Goal: Information Seeking & Learning: Learn about a topic

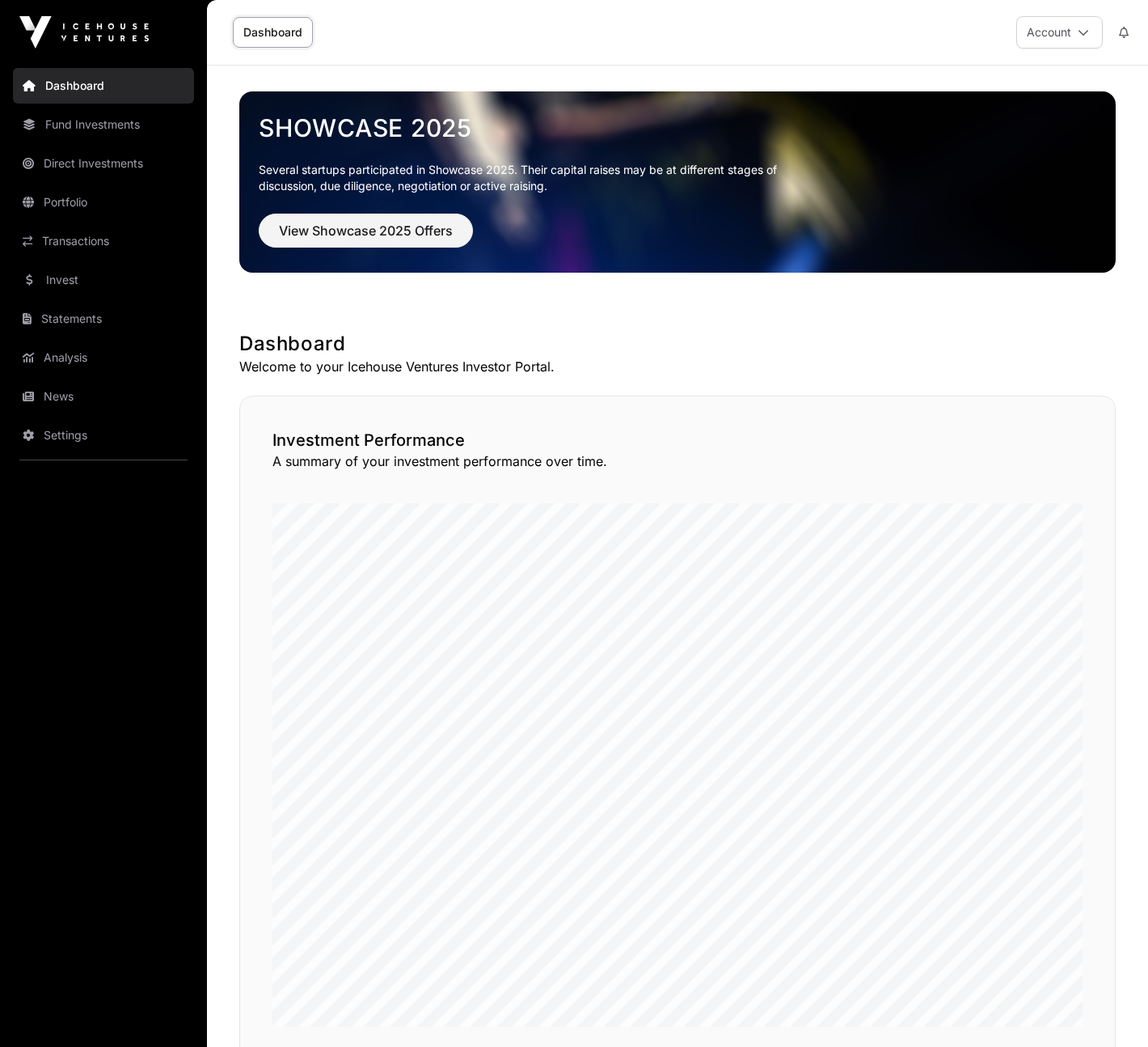
click at [97, 190] on link "Portfolio" at bounding box center [104, 203] width 181 height 36
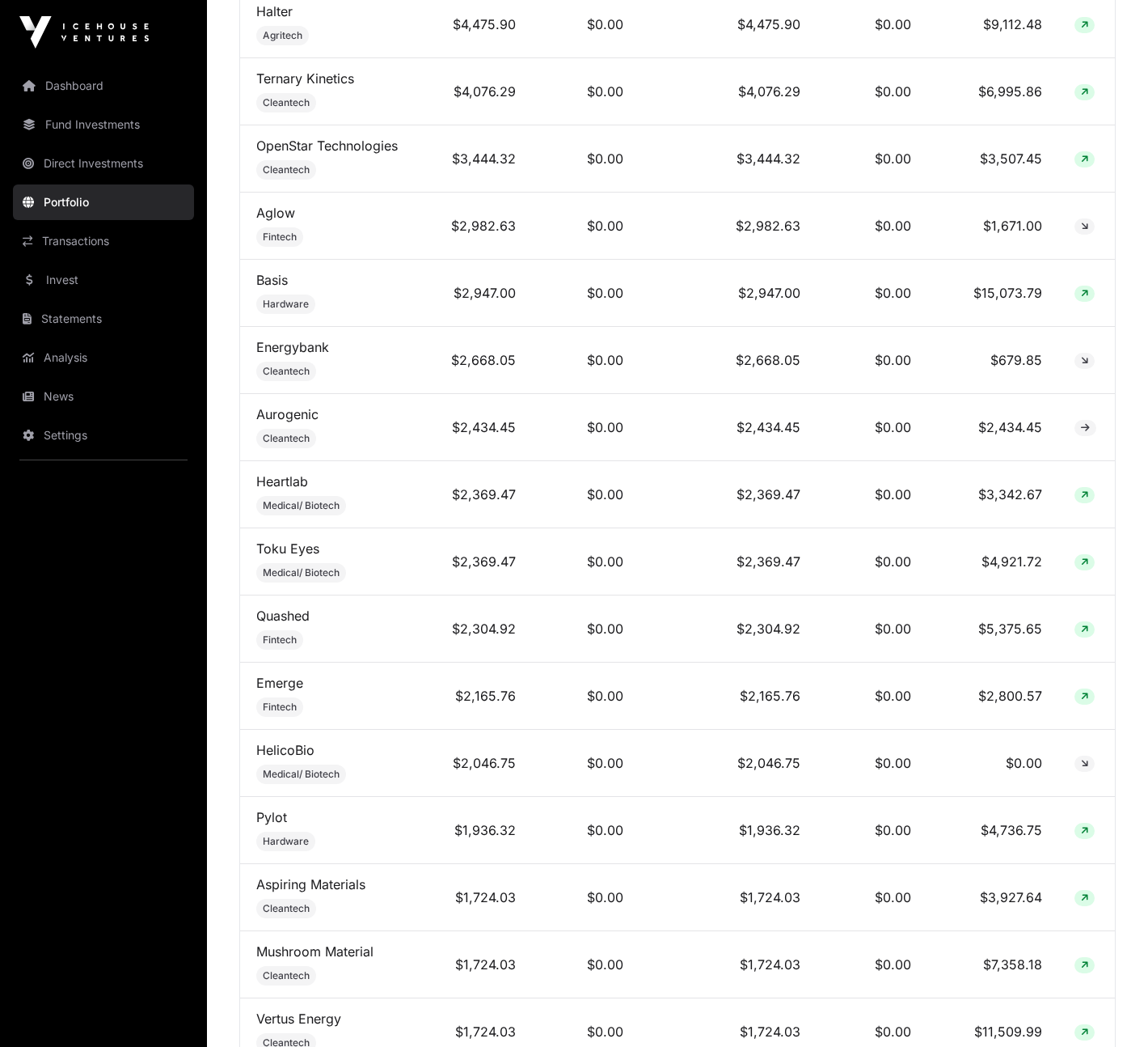
scroll to position [1341, 0]
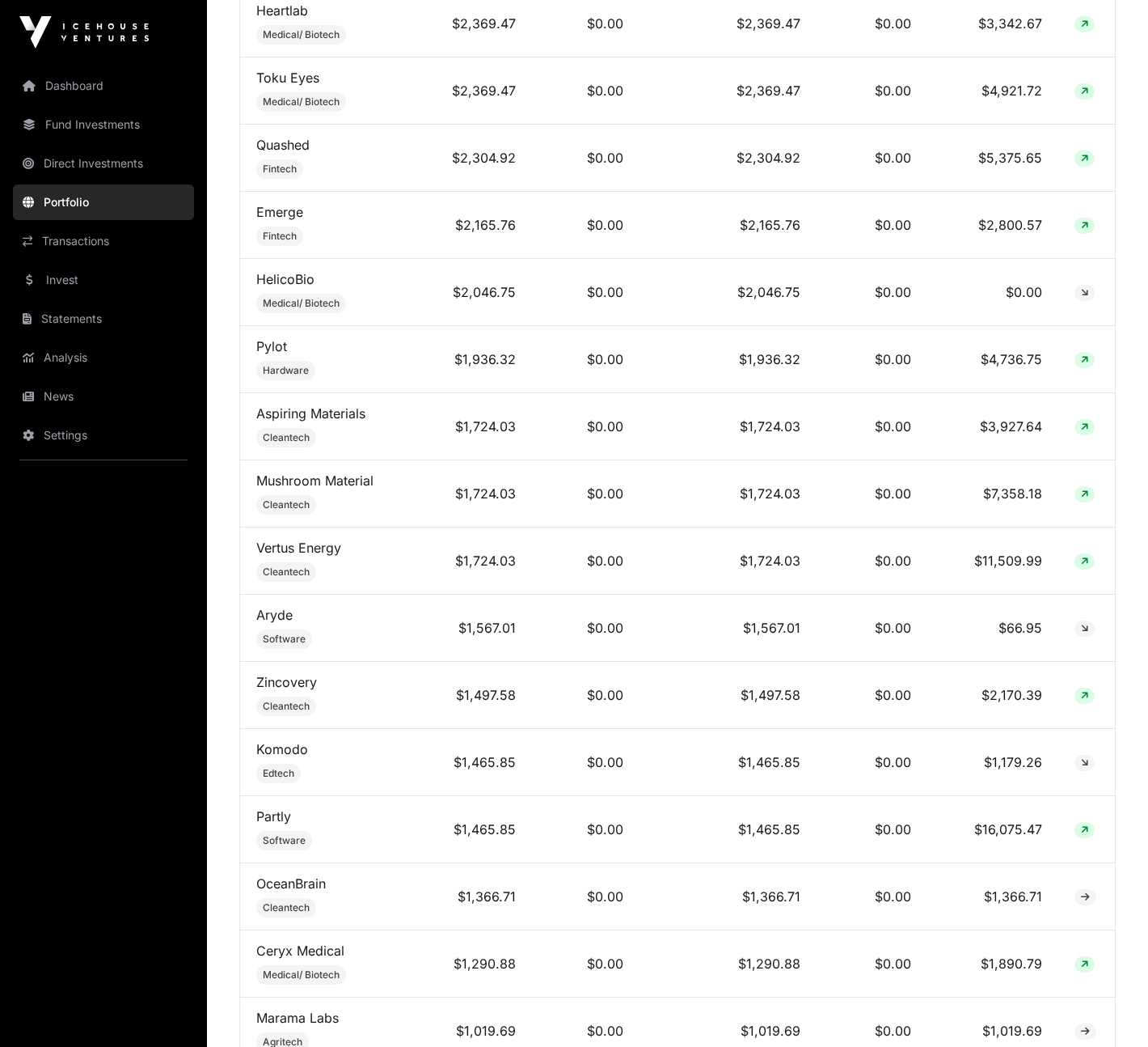
click at [277, 690] on link "Zincovery" at bounding box center [287, 682] width 60 height 16
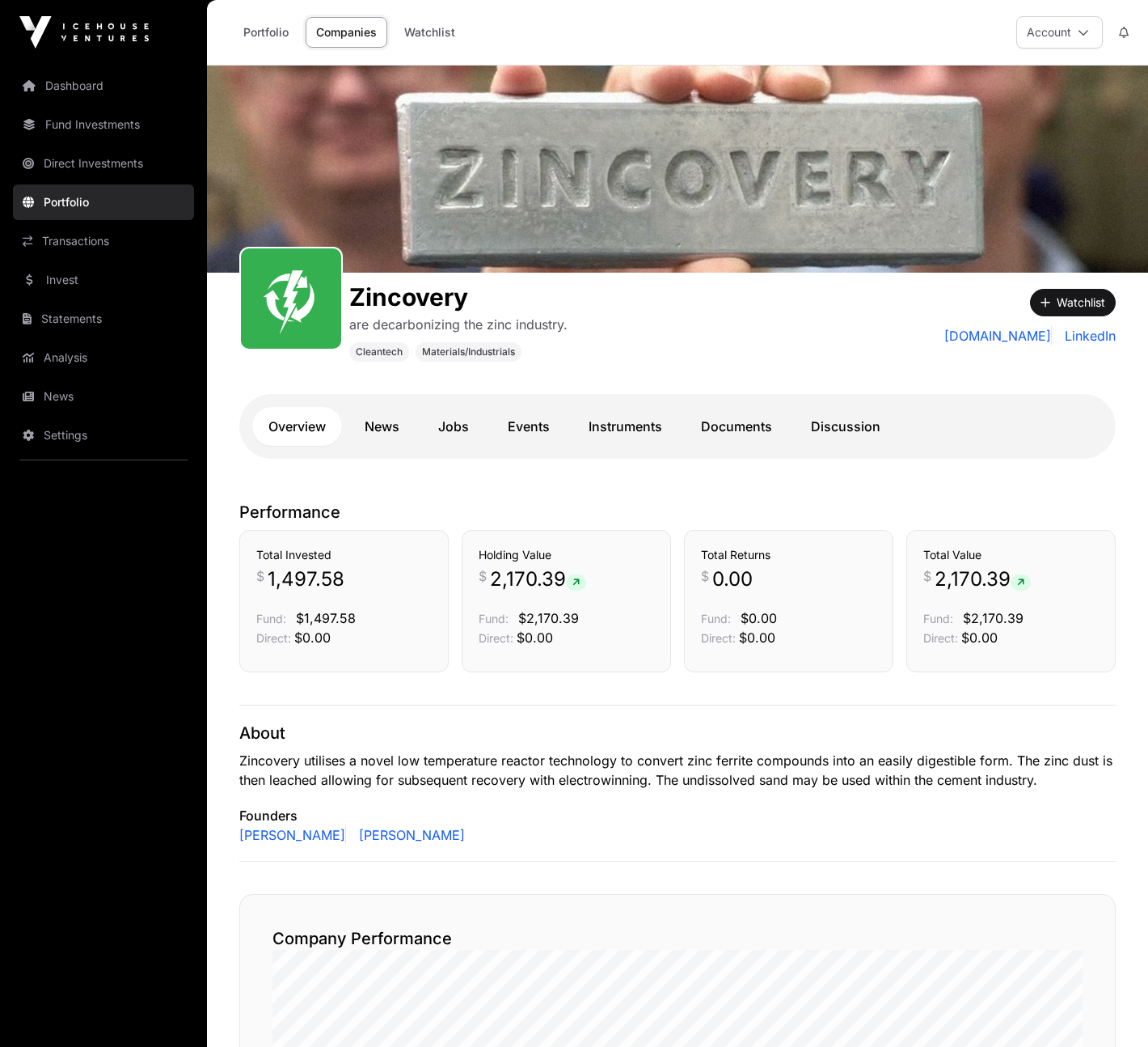
click at [714, 430] on link "Documents" at bounding box center [737, 427] width 104 height 39
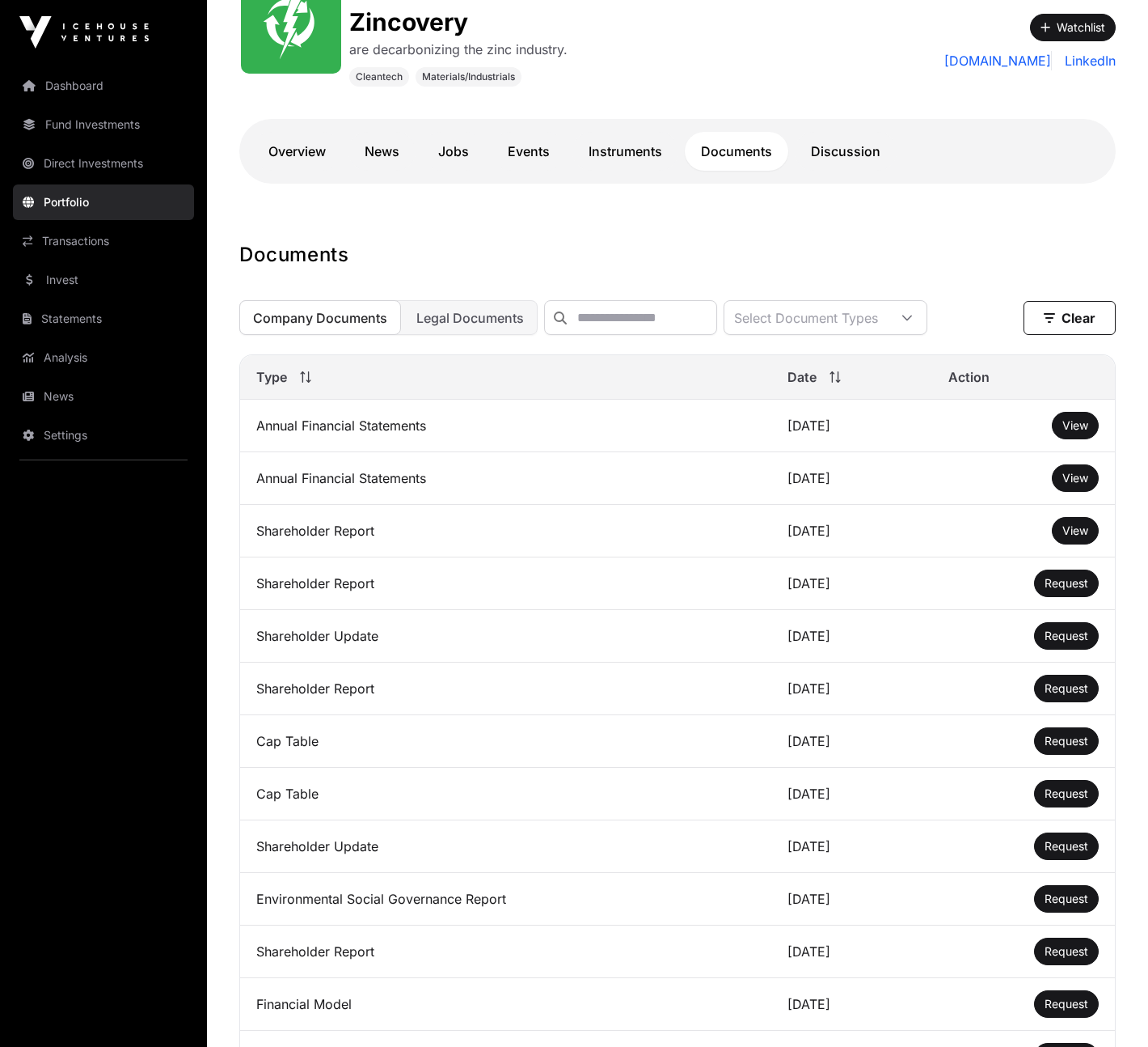
scroll to position [257, 0]
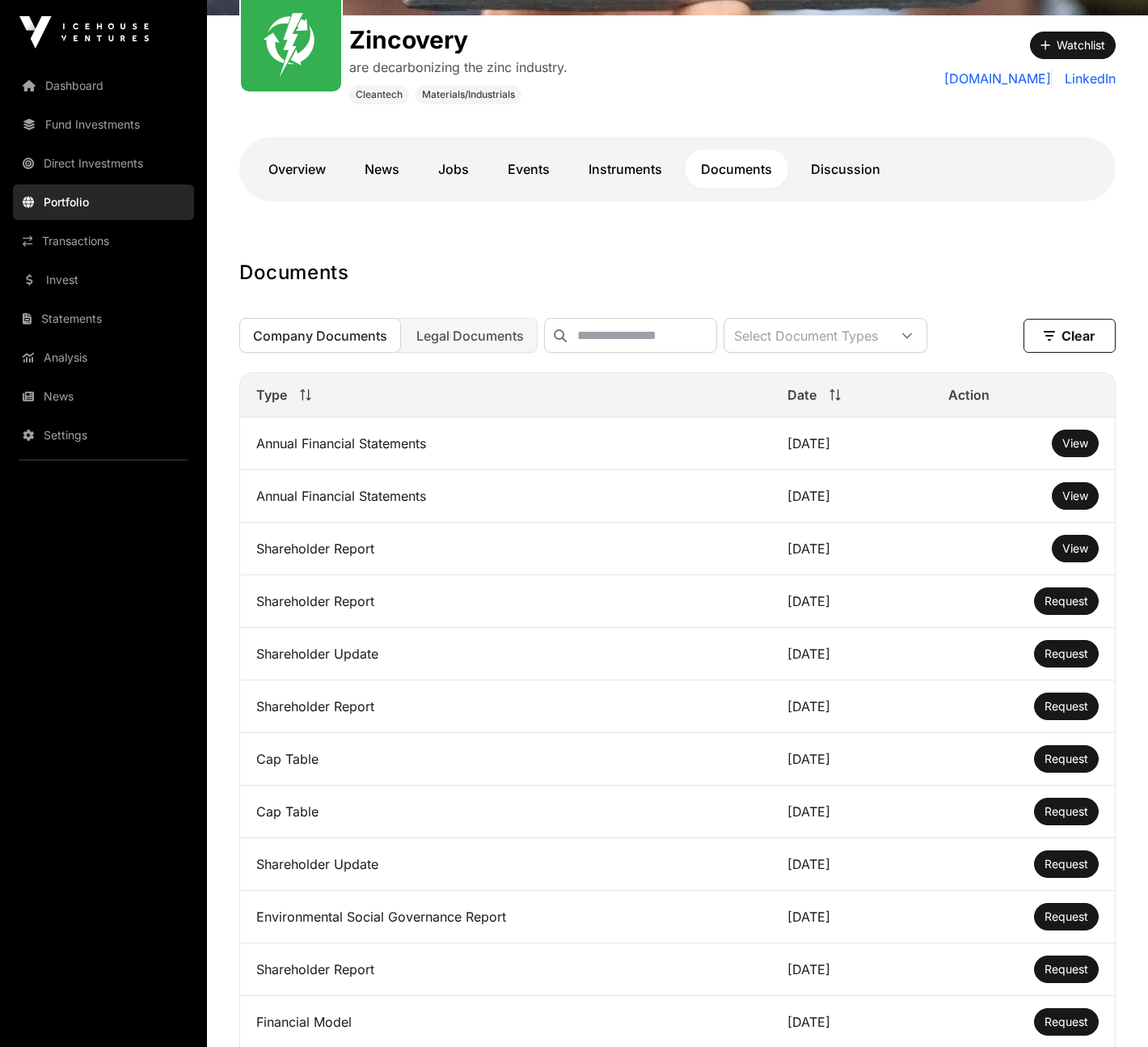
click at [336, 167] on link "Overview" at bounding box center [297, 169] width 90 height 39
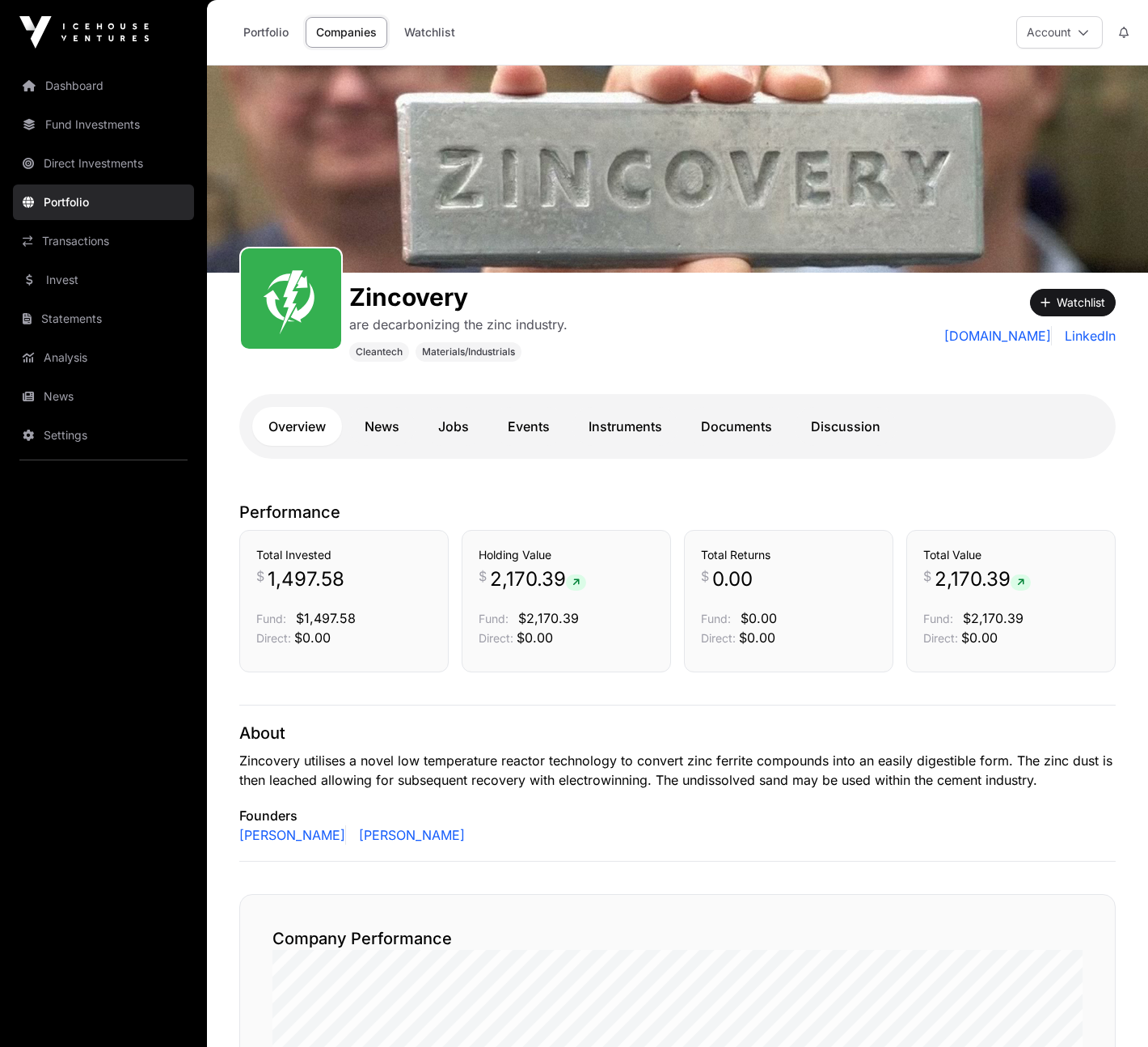
click at [385, 430] on link "News" at bounding box center [382, 427] width 68 height 39
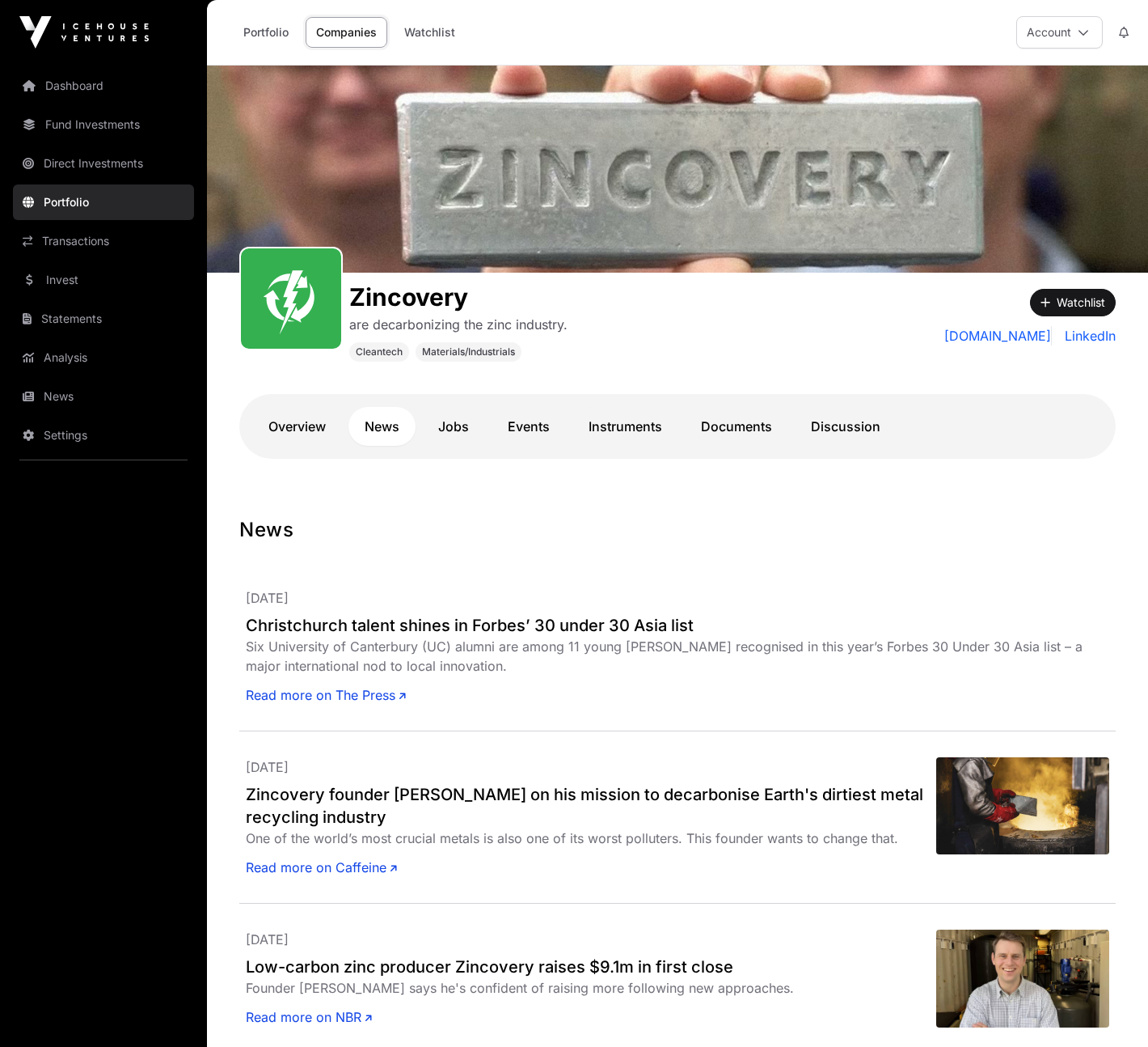
click at [515, 428] on link "Events" at bounding box center [529, 427] width 75 height 39
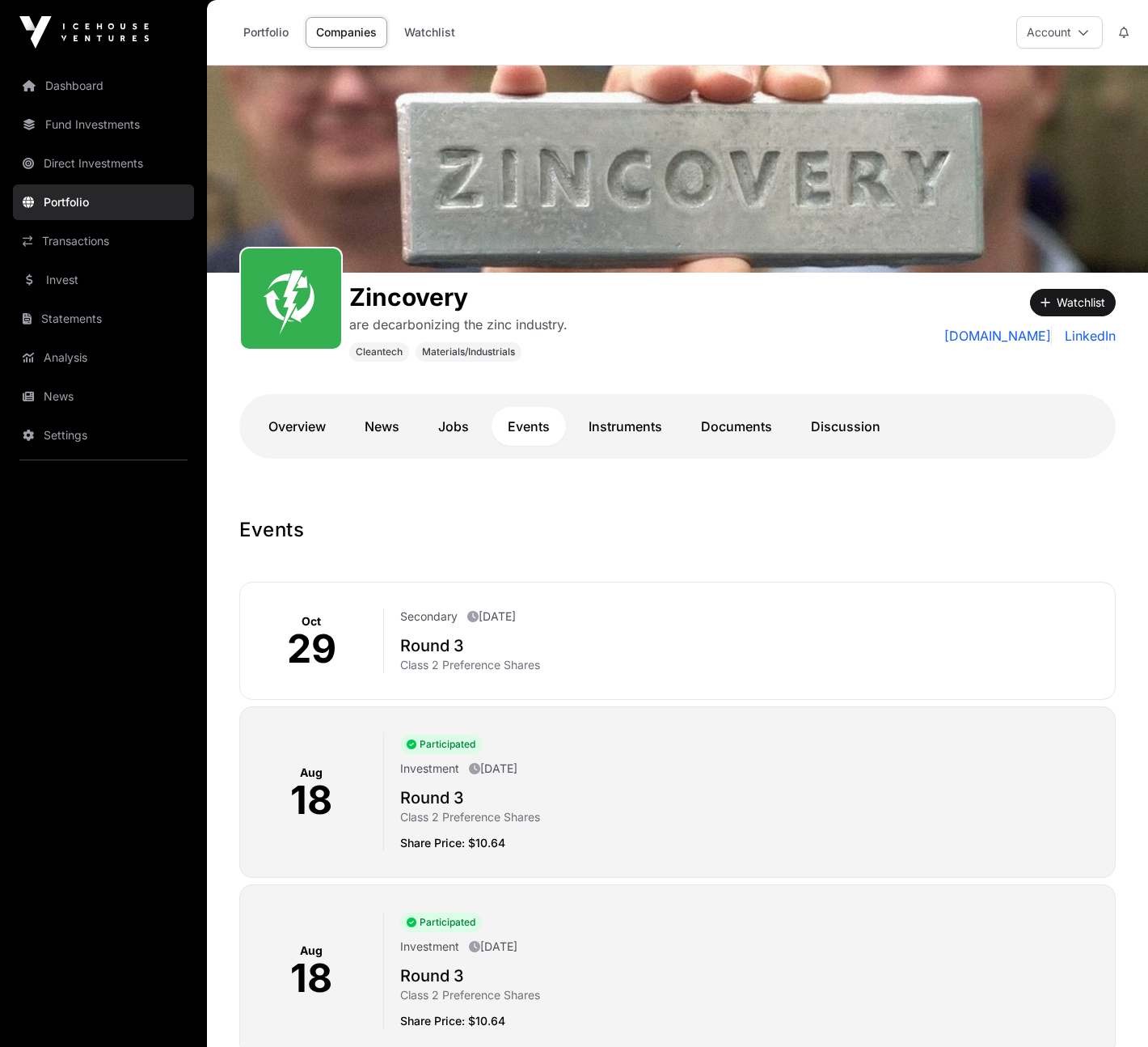
click at [644, 437] on link "Instruments" at bounding box center [625, 427] width 106 height 39
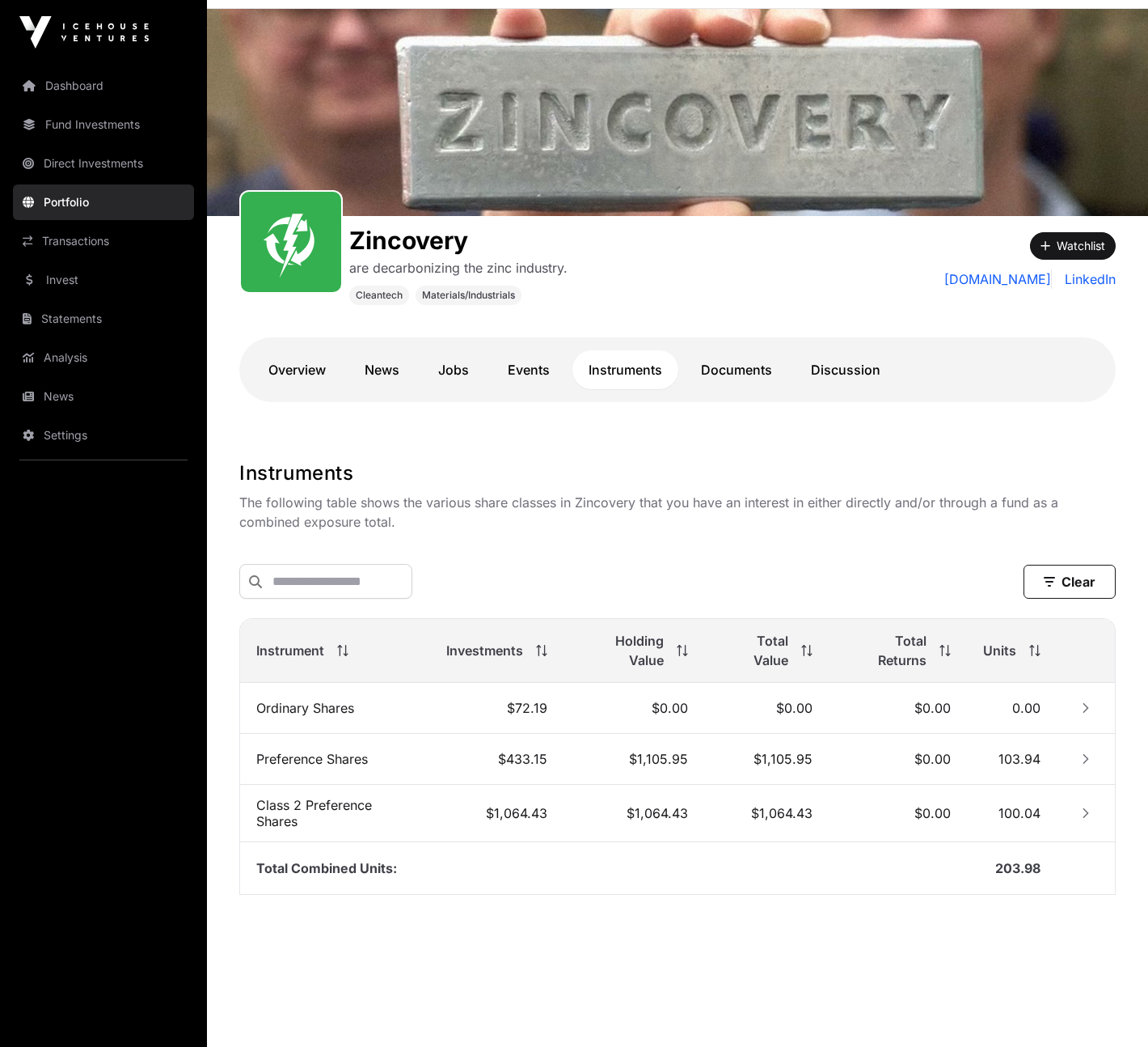
scroll to position [66, 0]
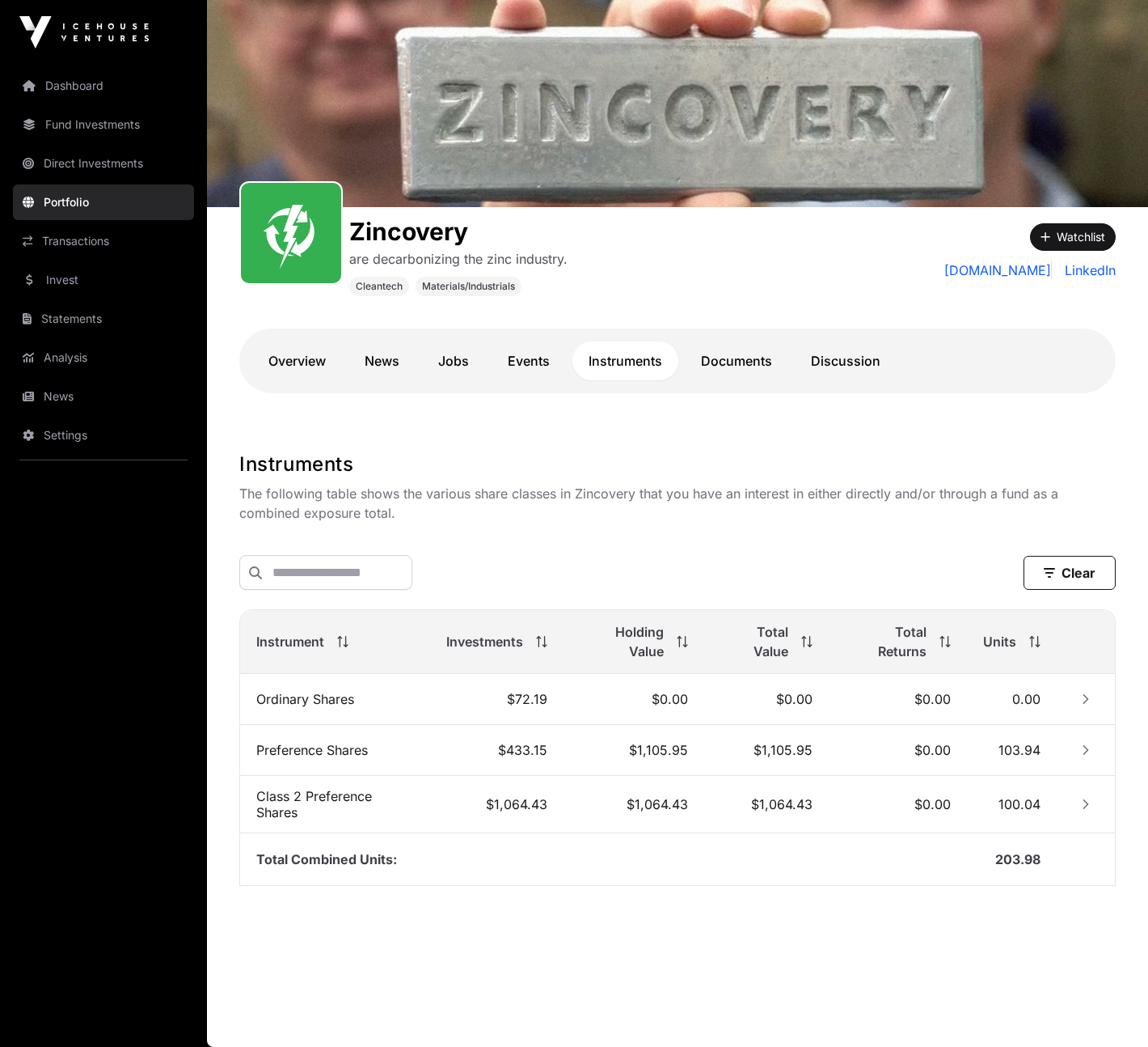
click at [304, 352] on link "Overview" at bounding box center [297, 361] width 90 height 39
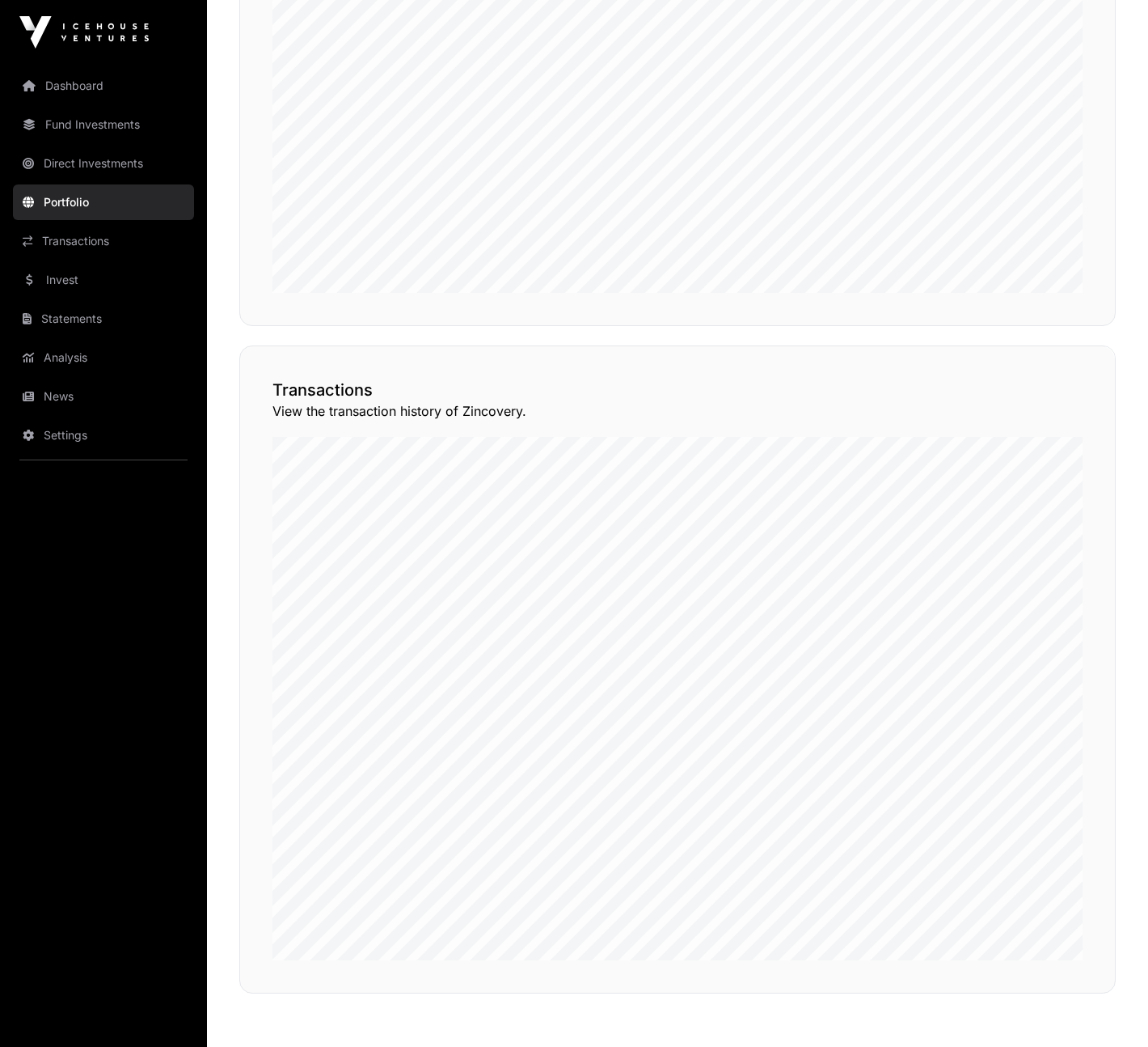
scroll to position [1289, 0]
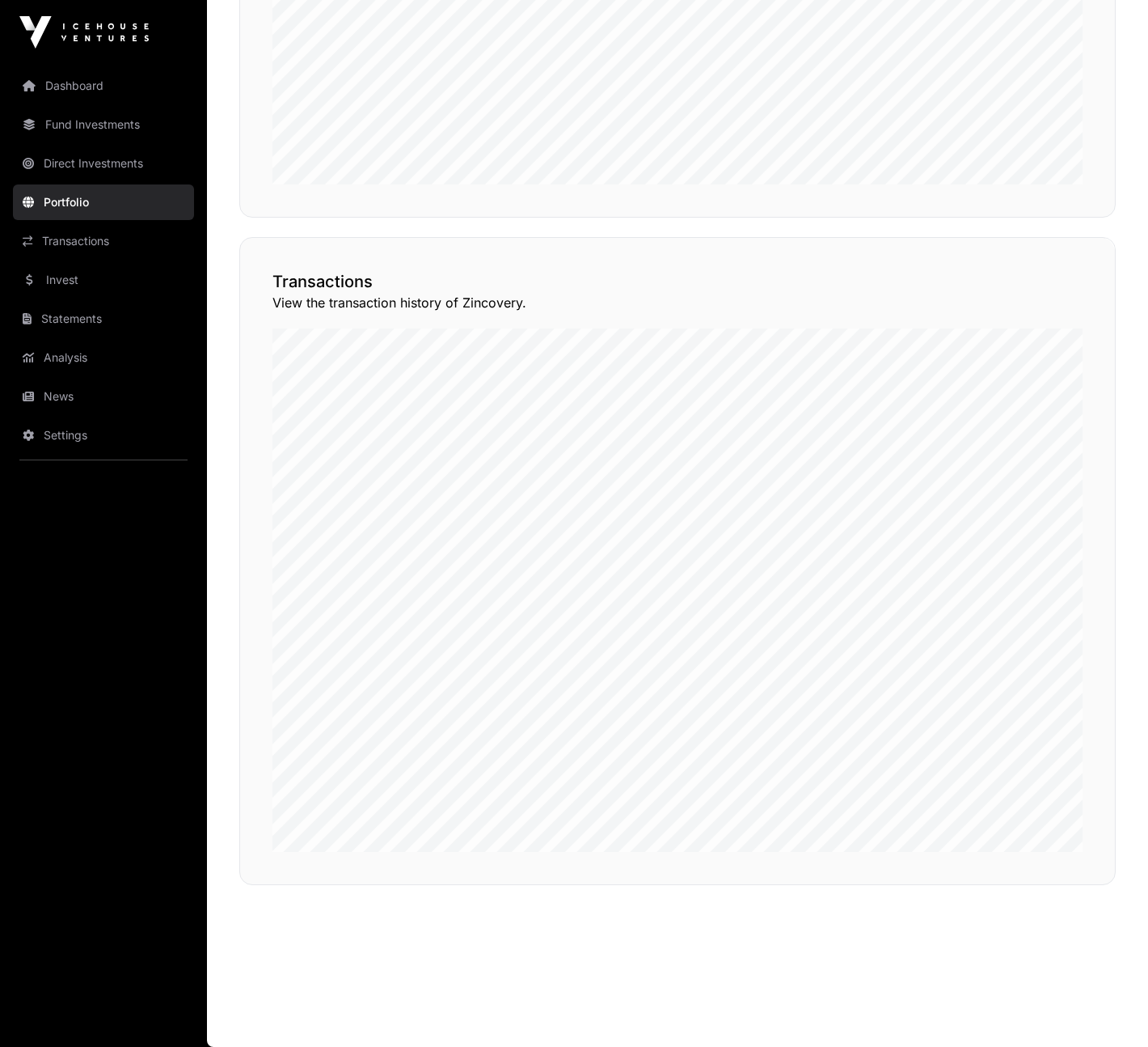
click at [1011, 222] on button "View Transactions" at bounding box center [1043, 208] width 133 height 28
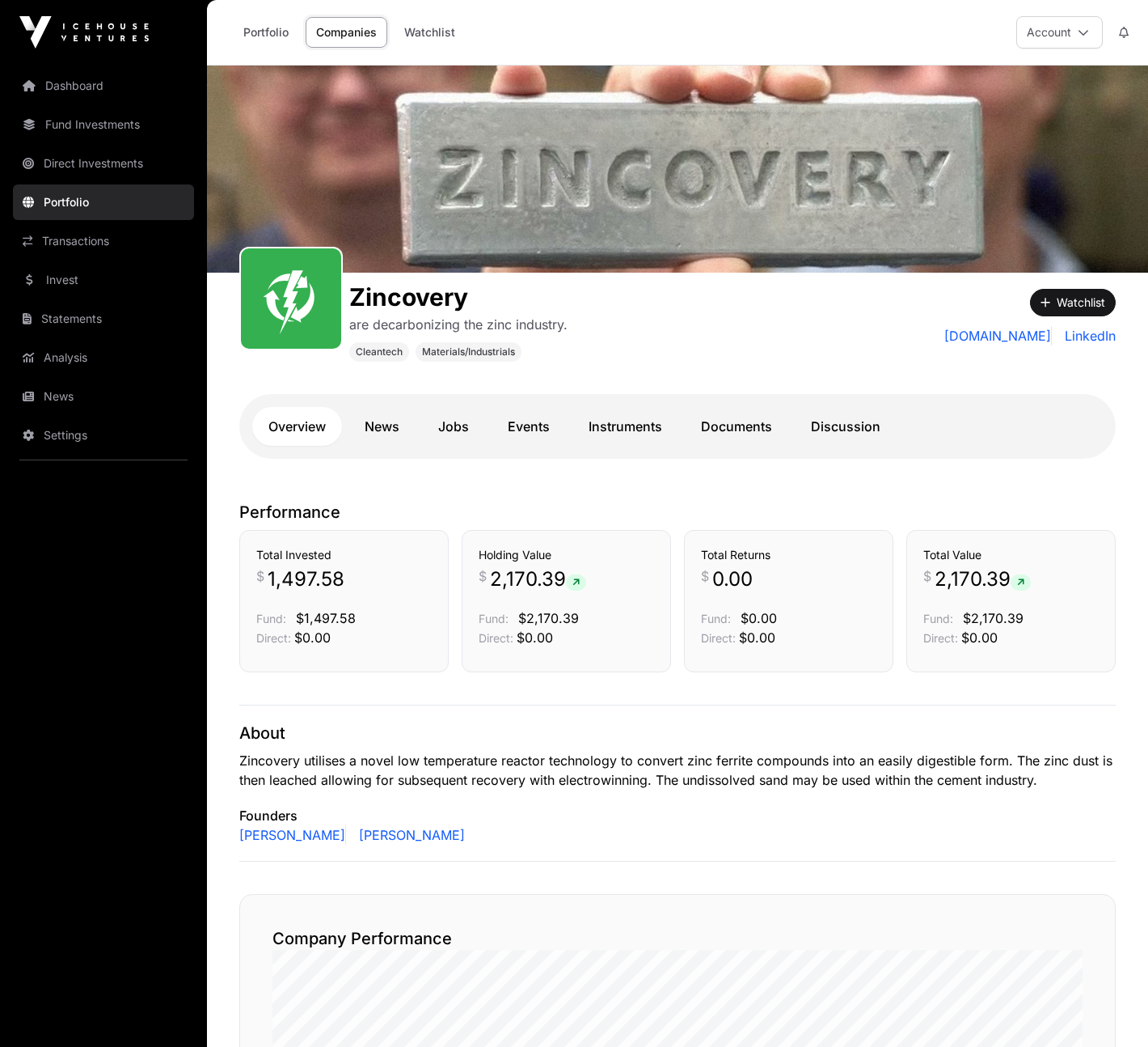
click at [850, 436] on link "Discussion" at bounding box center [846, 427] width 102 height 39
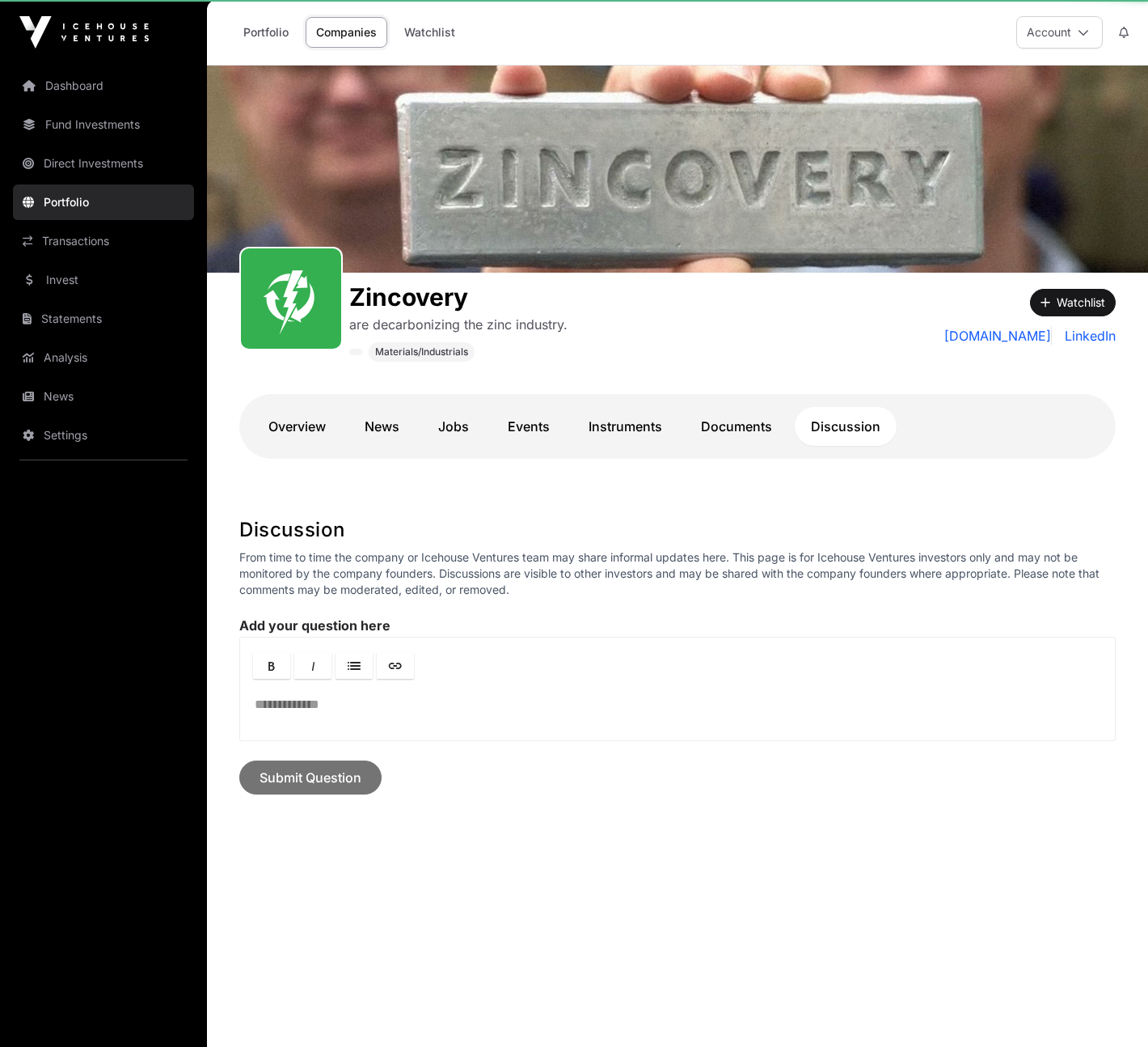
click at [761, 428] on link "Documents" at bounding box center [737, 427] width 104 height 39
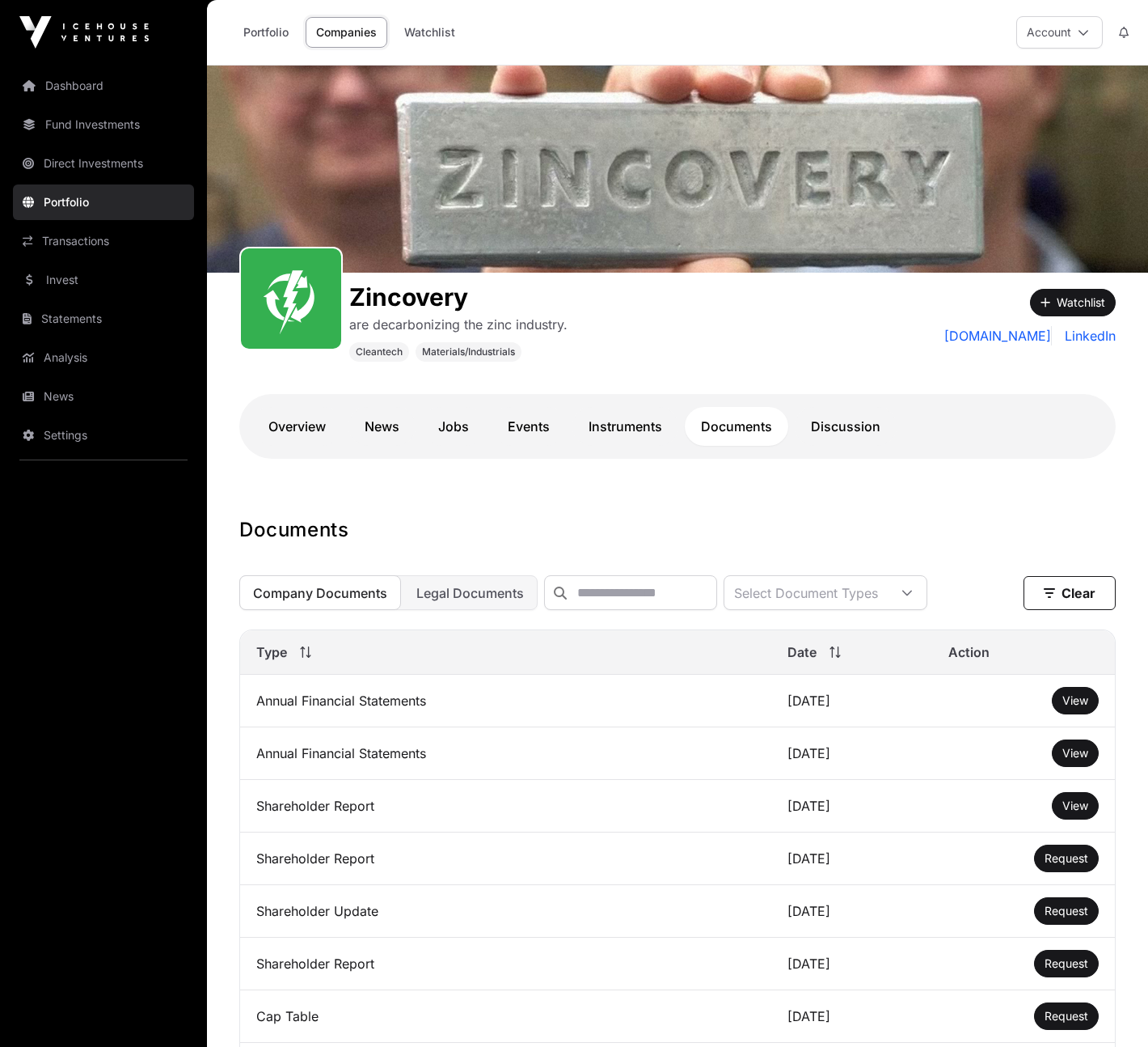
drag, startPoint x: 509, startPoint y: 566, endPoint x: 497, endPoint y: 579, distance: 17.7
click at [505, 570] on div "Company Documents Legal Documents Select Document Types Clear Clear Filters" at bounding box center [677, 593] width 877 height 60
drag, startPoint x: 496, startPoint y: 580, endPoint x: 504, endPoint y: 608, distance: 29.1
click at [493, 583] on button "Legal Documents" at bounding box center [470, 592] width 135 height 35
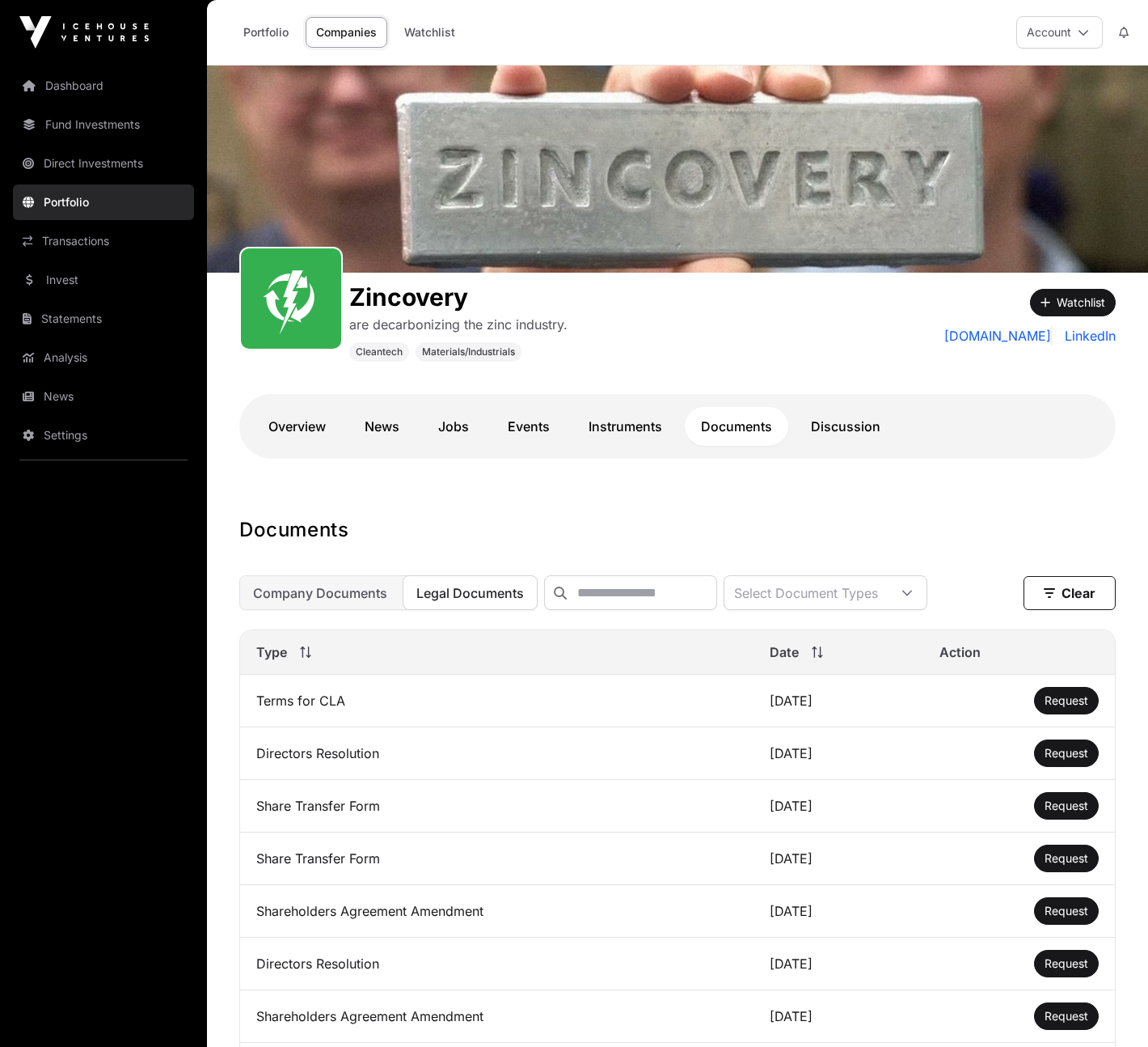
click at [347, 590] on span "Company Documents" at bounding box center [320, 593] width 134 height 16
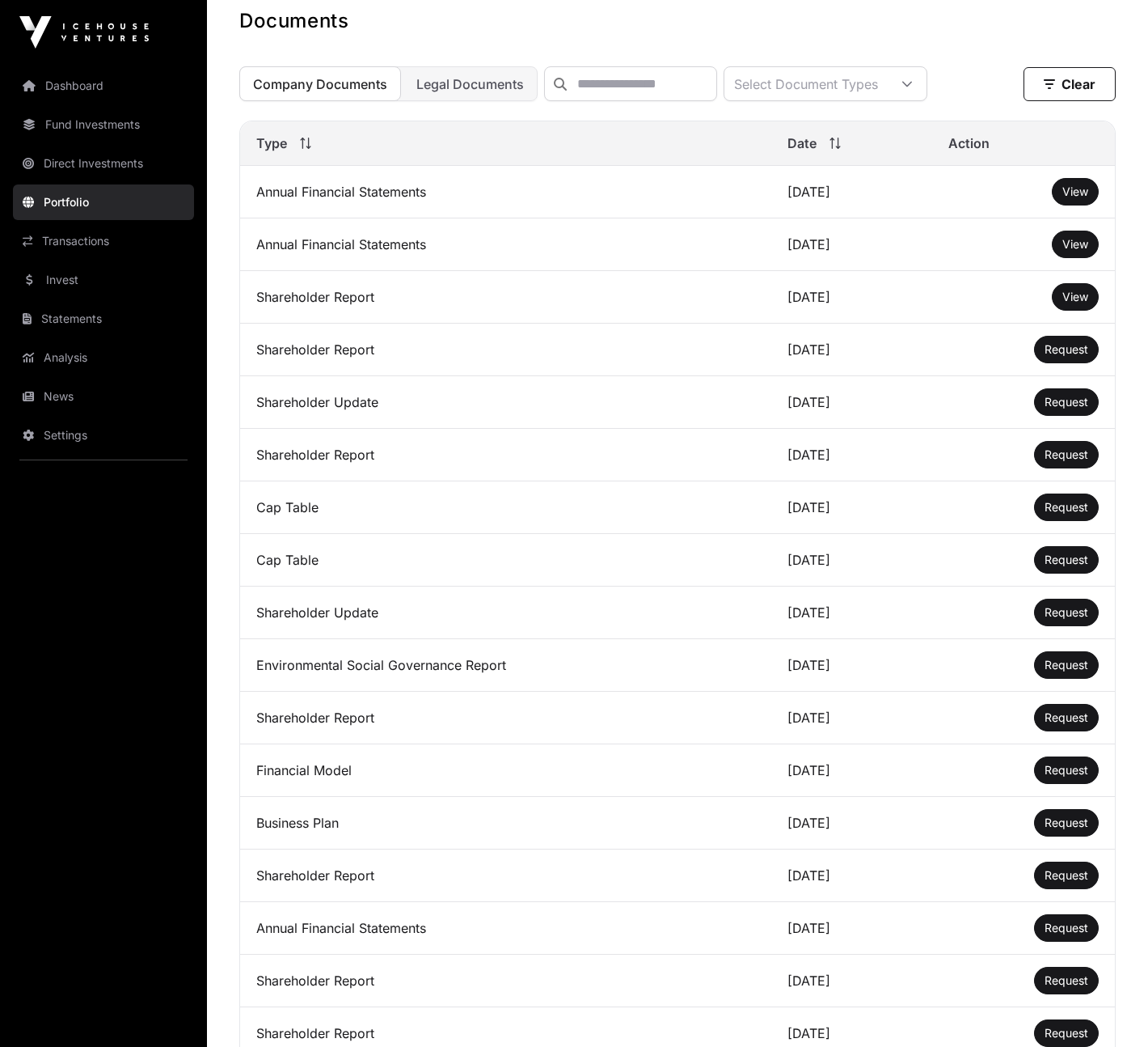
scroll to position [274, 0]
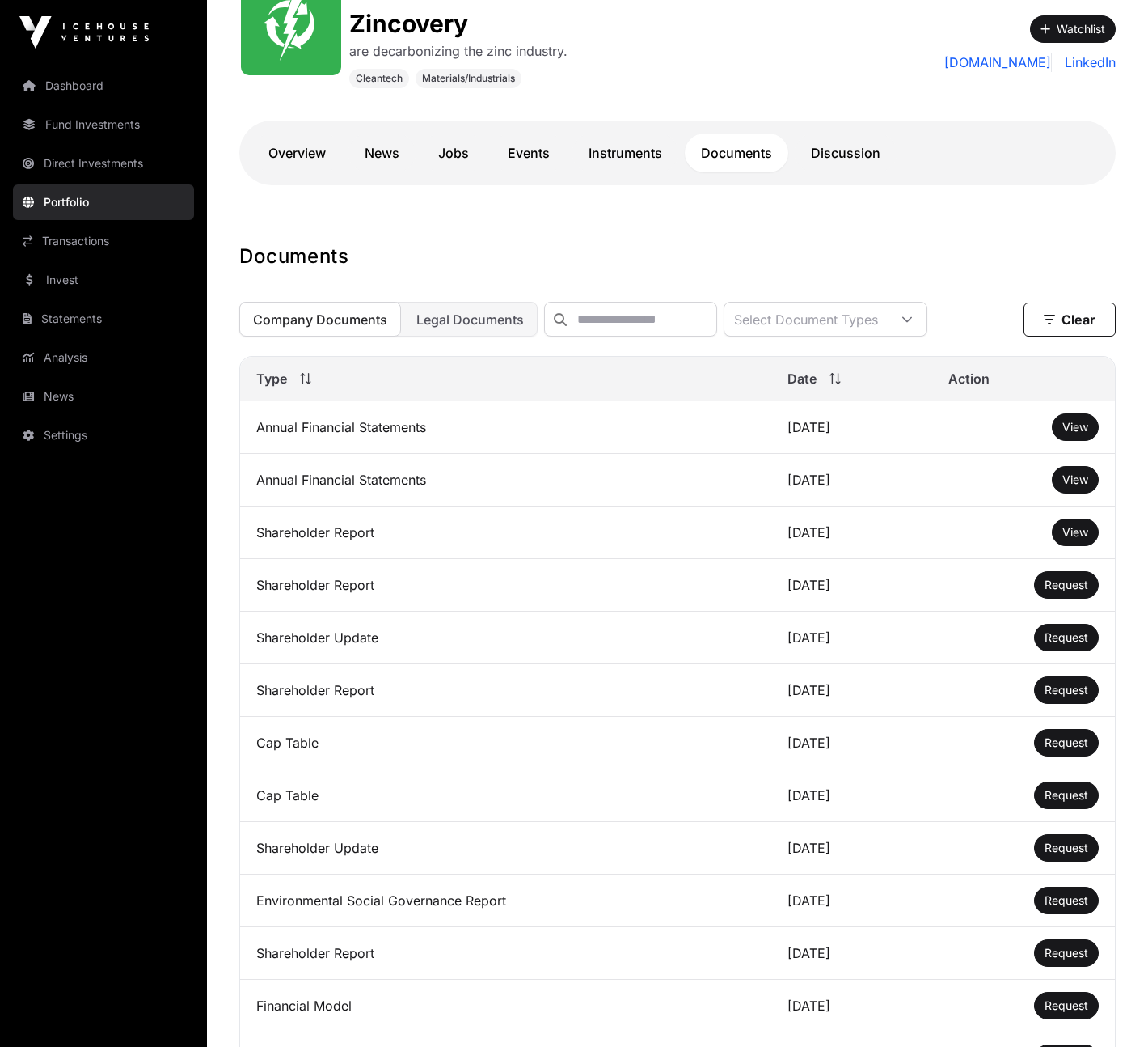
click at [1066, 539] on span "View" at bounding box center [1075, 531] width 26 height 13
